Goal: Check status: Check status

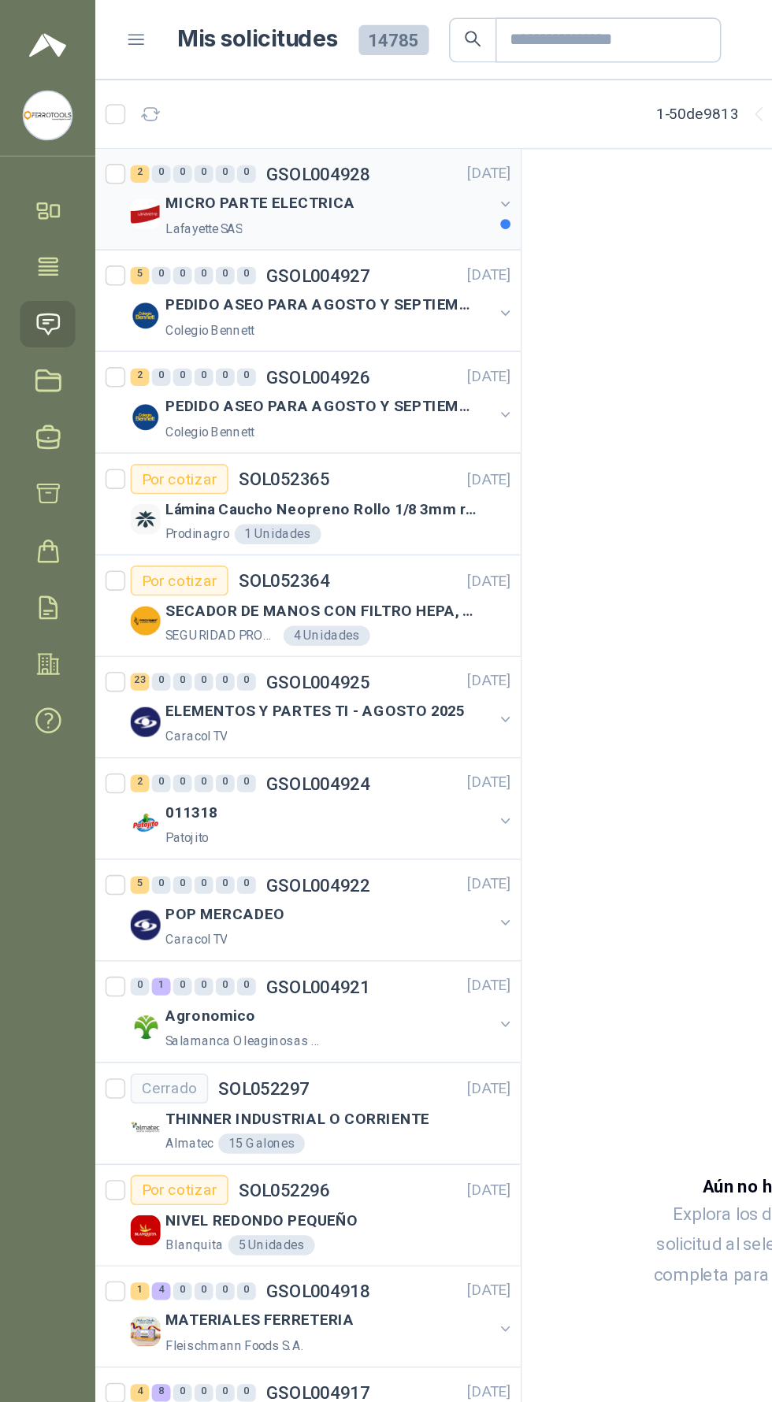
click at [158, 134] on p "MICRO PARTE ELECTRICA" at bounding box center [163, 128] width 119 height 15
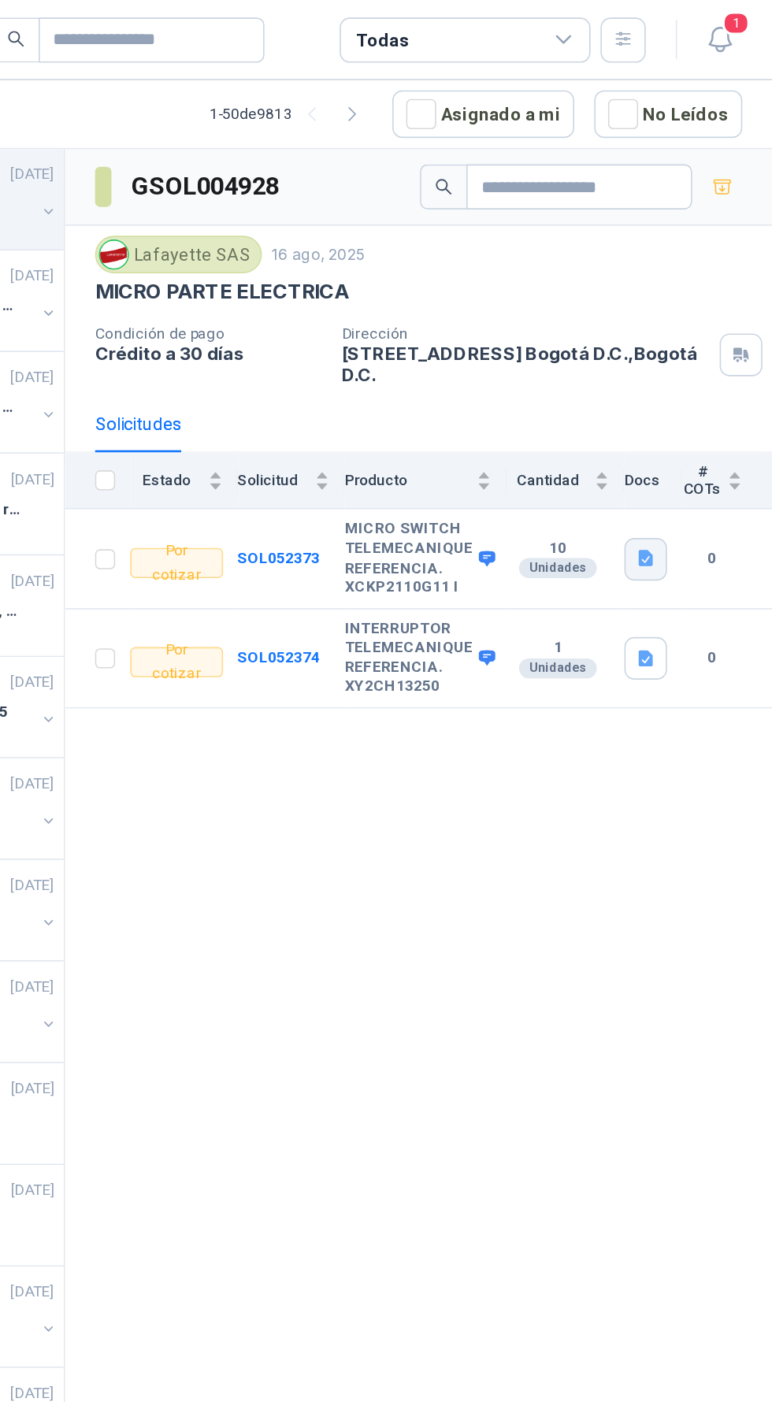
click at [695, 350] on icon "button" at bounding box center [692, 351] width 9 height 10
click at [665, 318] on button "XCKP2110G11.JPG" at bounding box center [641, 314] width 109 height 17
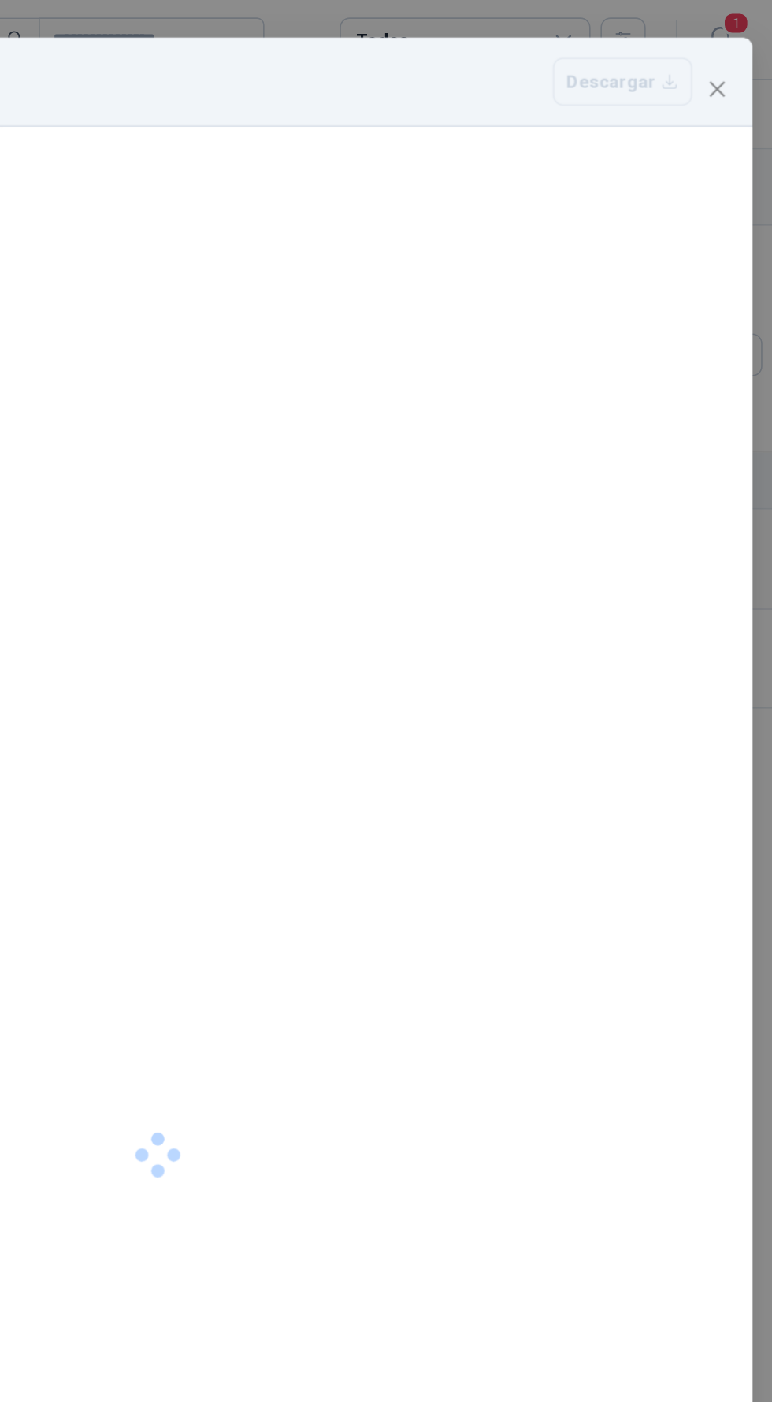
scroll to position [24, 0]
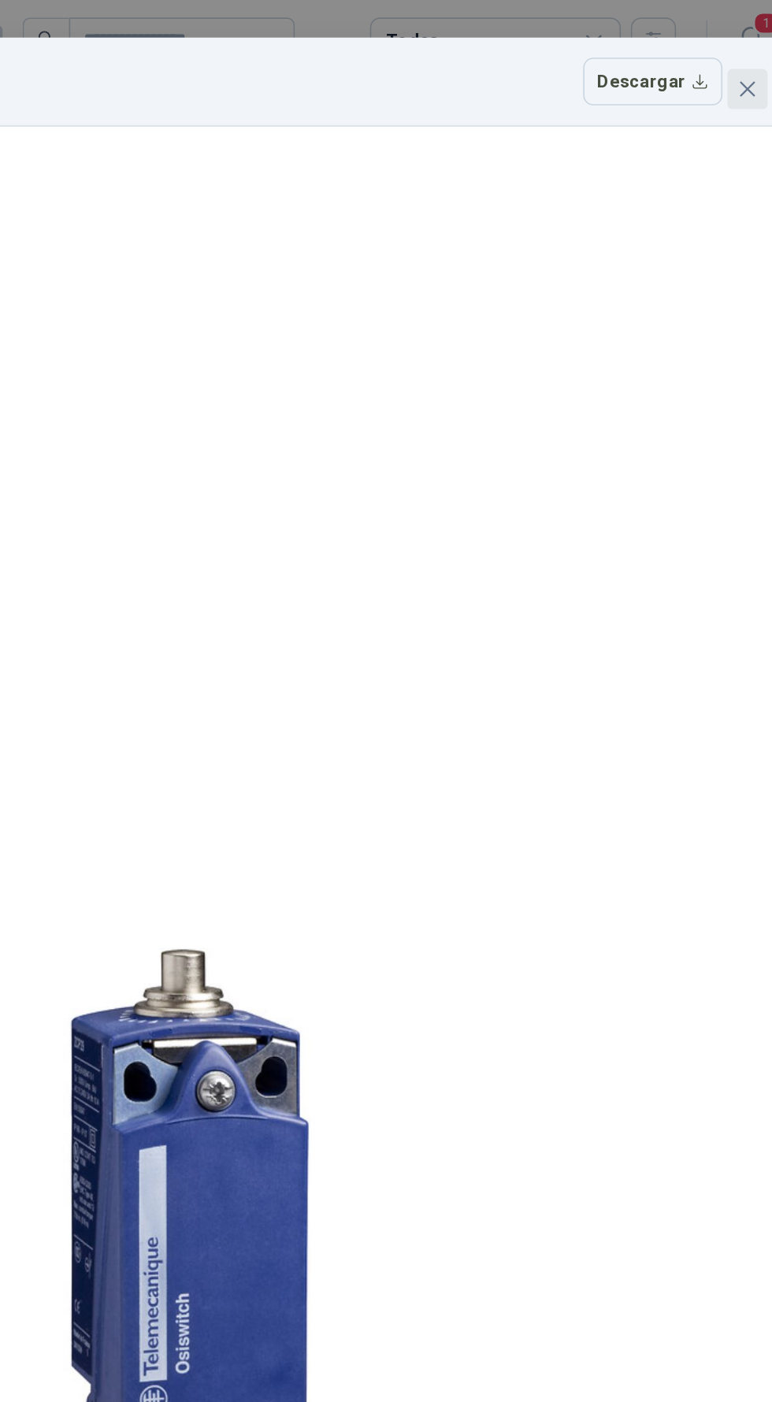
click at [731, 50] on icon "close" at bounding box center [737, 56] width 13 height 13
